Goal: Task Accomplishment & Management: Use online tool/utility

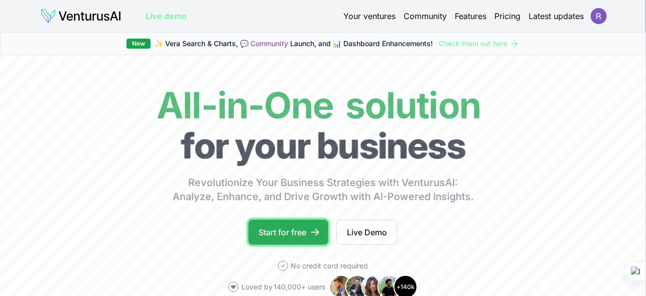
click at [284, 232] on link "Start for free" at bounding box center [288, 232] width 80 height 25
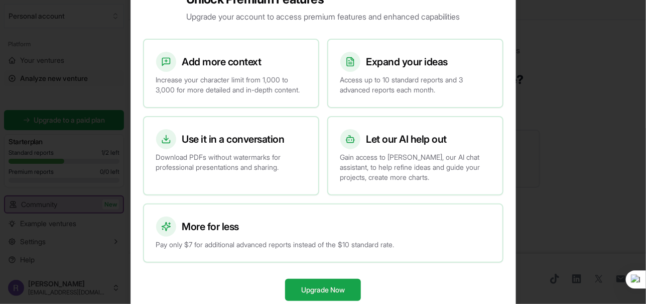
click at [571, 153] on div at bounding box center [323, 152] width 646 height 304
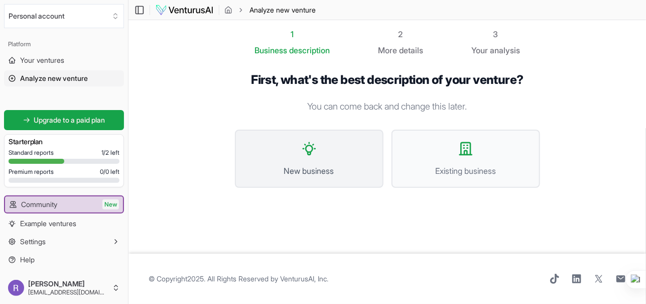
click at [317, 158] on button "New business" at bounding box center [309, 159] width 149 height 58
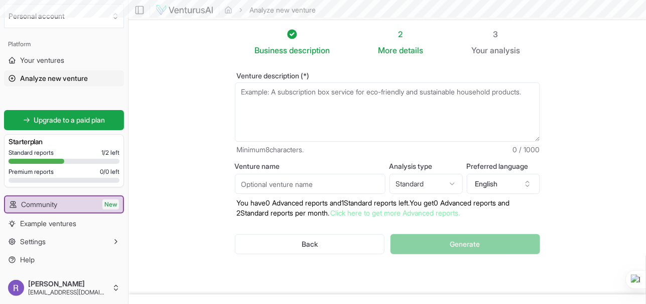
click at [299, 93] on textarea "Venture description (*)" at bounding box center [387, 111] width 305 height 59
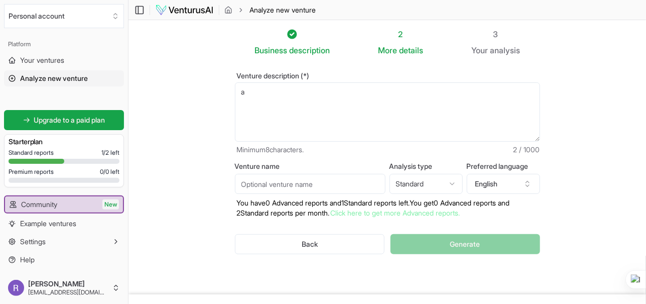
type textarea "a"
click at [287, 99] on textarea "a" at bounding box center [387, 111] width 305 height 59
paste textarea ""Suggest 10 practical and low-entry-barrier freelance income ideas that a stude…"
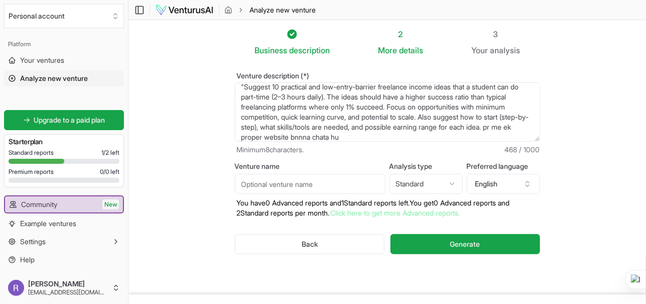
scroll to position [15, 0]
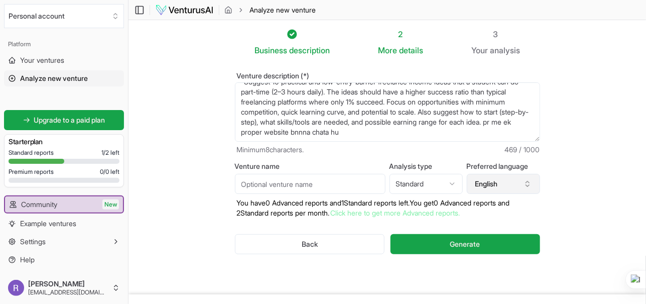
type textarea ""Suggest 10 practical and low-entry-barrier freelance income ideas that a stude…"
click at [526, 178] on button "English" at bounding box center [503, 184] width 73 height 20
click at [527, 181] on icon "button" at bounding box center [528, 182] width 4 height 2
click at [527, 182] on icon "button" at bounding box center [528, 184] width 8 height 8
click at [527, 183] on icon "button" at bounding box center [528, 184] width 8 height 8
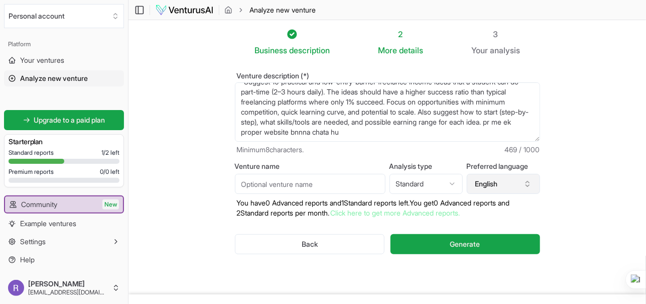
click at [527, 184] on icon "button" at bounding box center [528, 184] width 8 height 8
click at [525, 183] on icon "button" at bounding box center [528, 184] width 8 height 8
click at [527, 180] on icon "button" at bounding box center [528, 184] width 8 height 8
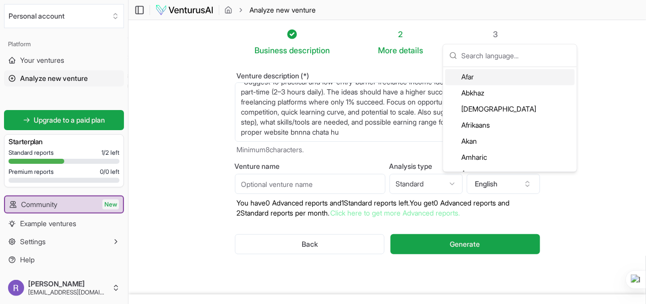
drag, startPoint x: 501, startPoint y: 181, endPoint x: 471, endPoint y: 118, distance: 69.8
click at [500, 181] on button "English" at bounding box center [503, 184] width 73 height 20
click at [475, 182] on button "English" at bounding box center [503, 184] width 73 height 20
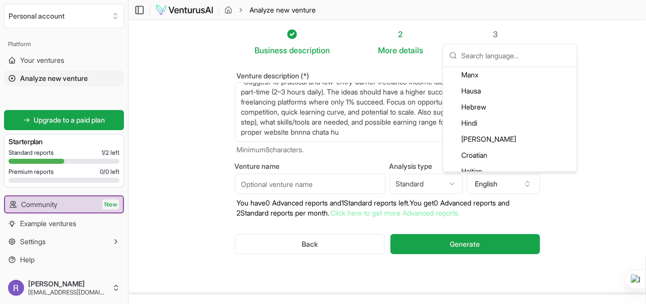
scroll to position [853, 0]
click at [471, 124] on div "Hindi" at bounding box center [510, 123] width 130 height 16
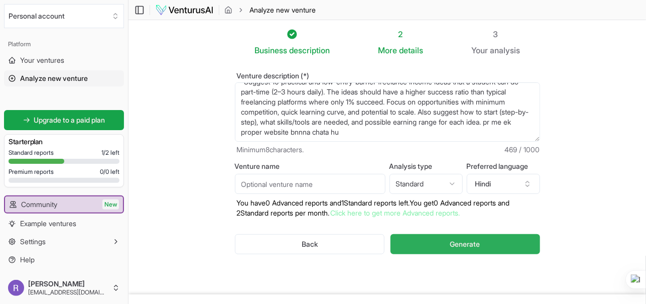
click at [456, 242] on span "Generate" at bounding box center [465, 244] width 30 height 10
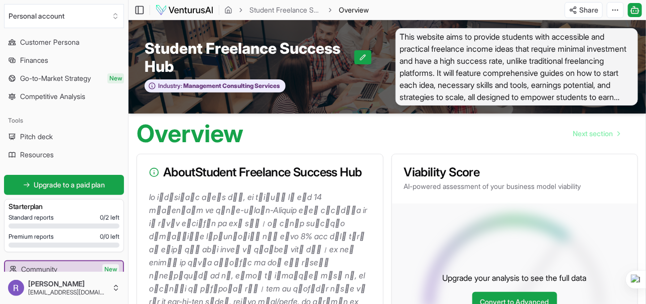
scroll to position [150, 0]
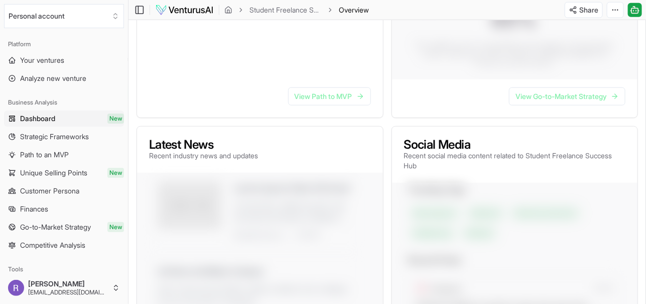
scroll to position [301, 0]
drag, startPoint x: 342, startPoint y: 96, endPoint x: 334, endPoint y: 128, distance: 32.3
click at [342, 96] on link "View Path to MVP" at bounding box center [329, 96] width 83 height 18
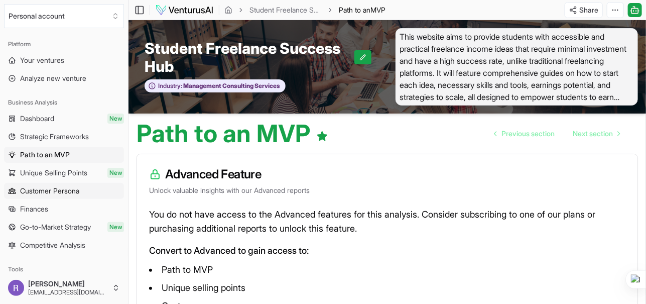
click at [57, 184] on link "Customer Persona" at bounding box center [64, 191] width 120 height 16
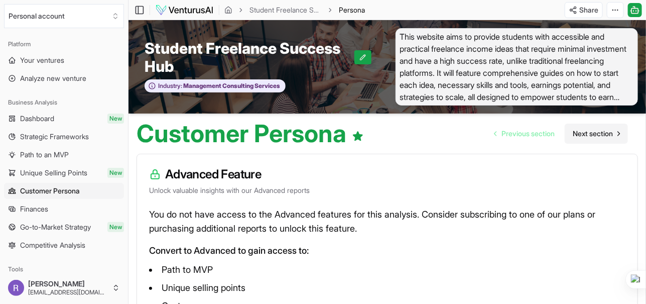
click at [616, 134] on icon "Go to next page" at bounding box center [619, 134] width 8 height 8
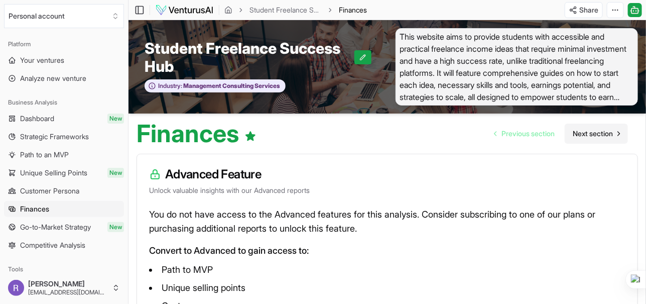
click at [614, 135] on link "Next section" at bounding box center [596, 133] width 63 height 20
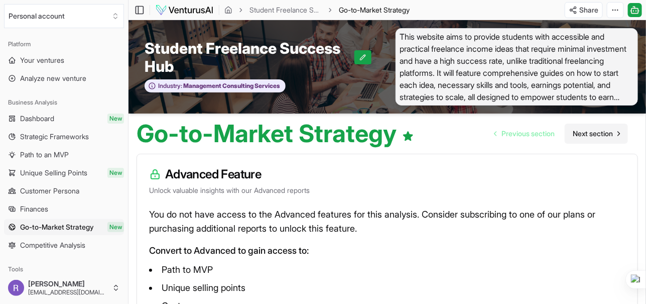
click at [613, 135] on link "Next section" at bounding box center [596, 133] width 63 height 20
